Goal: Find specific page/section: Find specific page/section

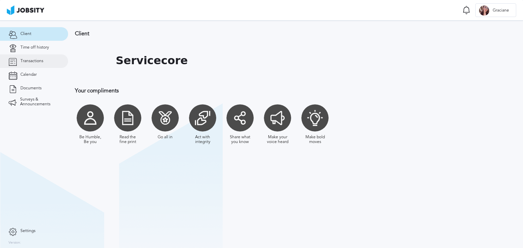
click at [20, 61] on link "Transactions" at bounding box center [34, 61] width 68 height 14
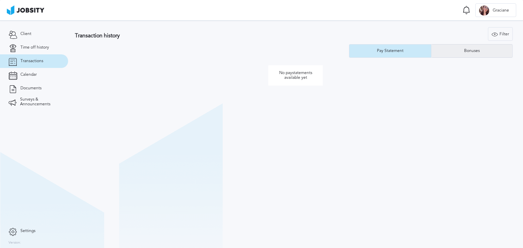
click at [481, 52] on div "Bonuses" at bounding box center [471, 51] width 22 height 5
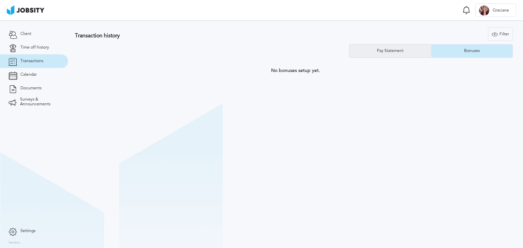
click at [393, 52] on div "Pay Statement" at bounding box center [389, 51] width 33 height 5
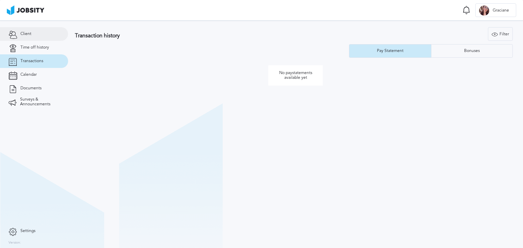
click at [33, 34] on link "Client" at bounding box center [34, 34] width 68 height 14
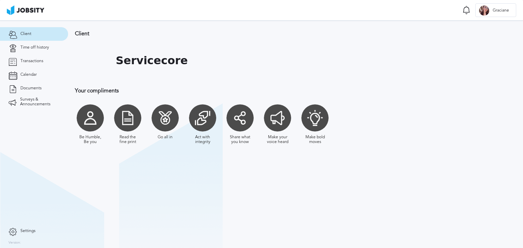
click at [207, 45] on div "Servicecore" at bounding box center [259, 61] width 369 height 34
